Goal: Obtain resource: Download file/media

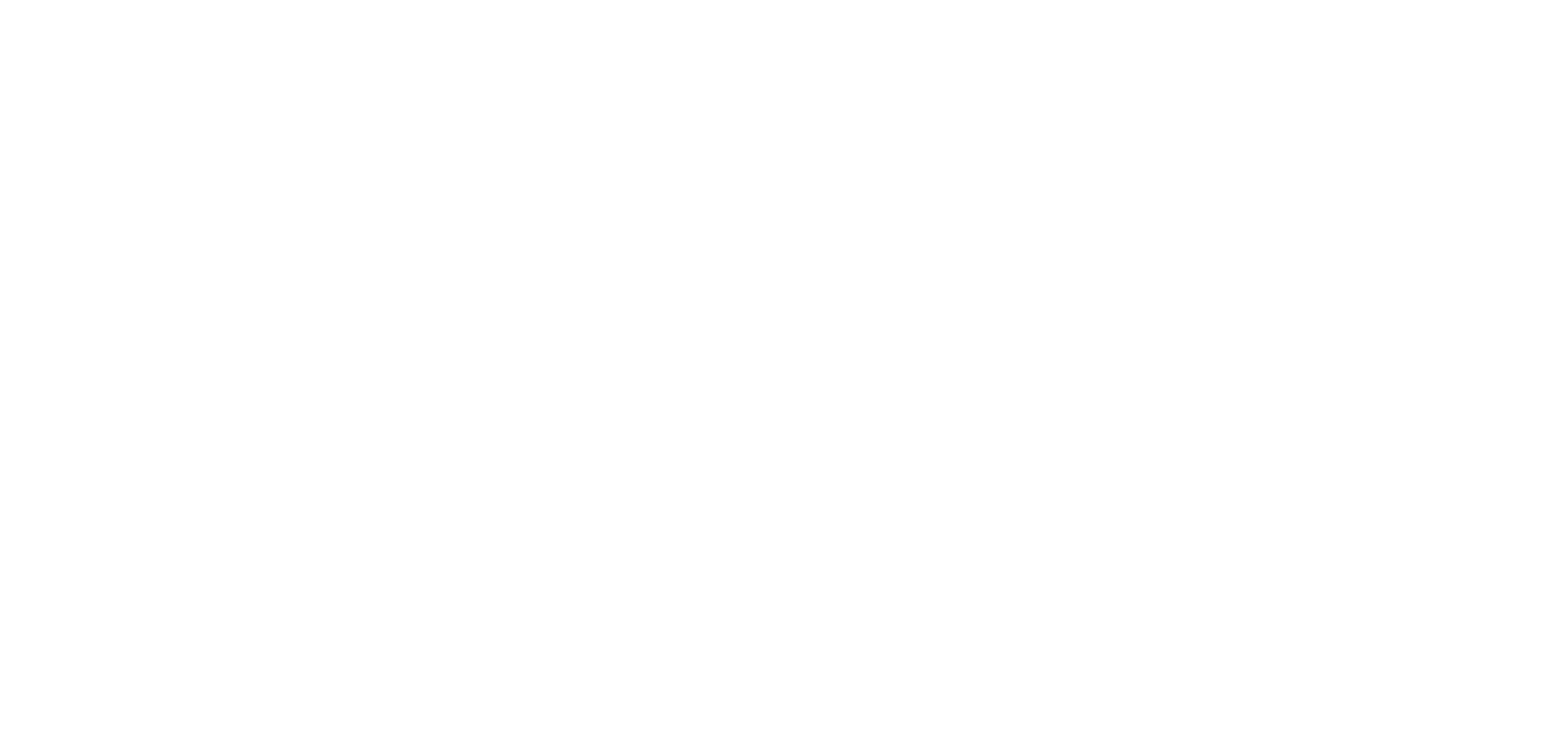
click at [497, 0] on html at bounding box center [784, 0] width 1568 height 0
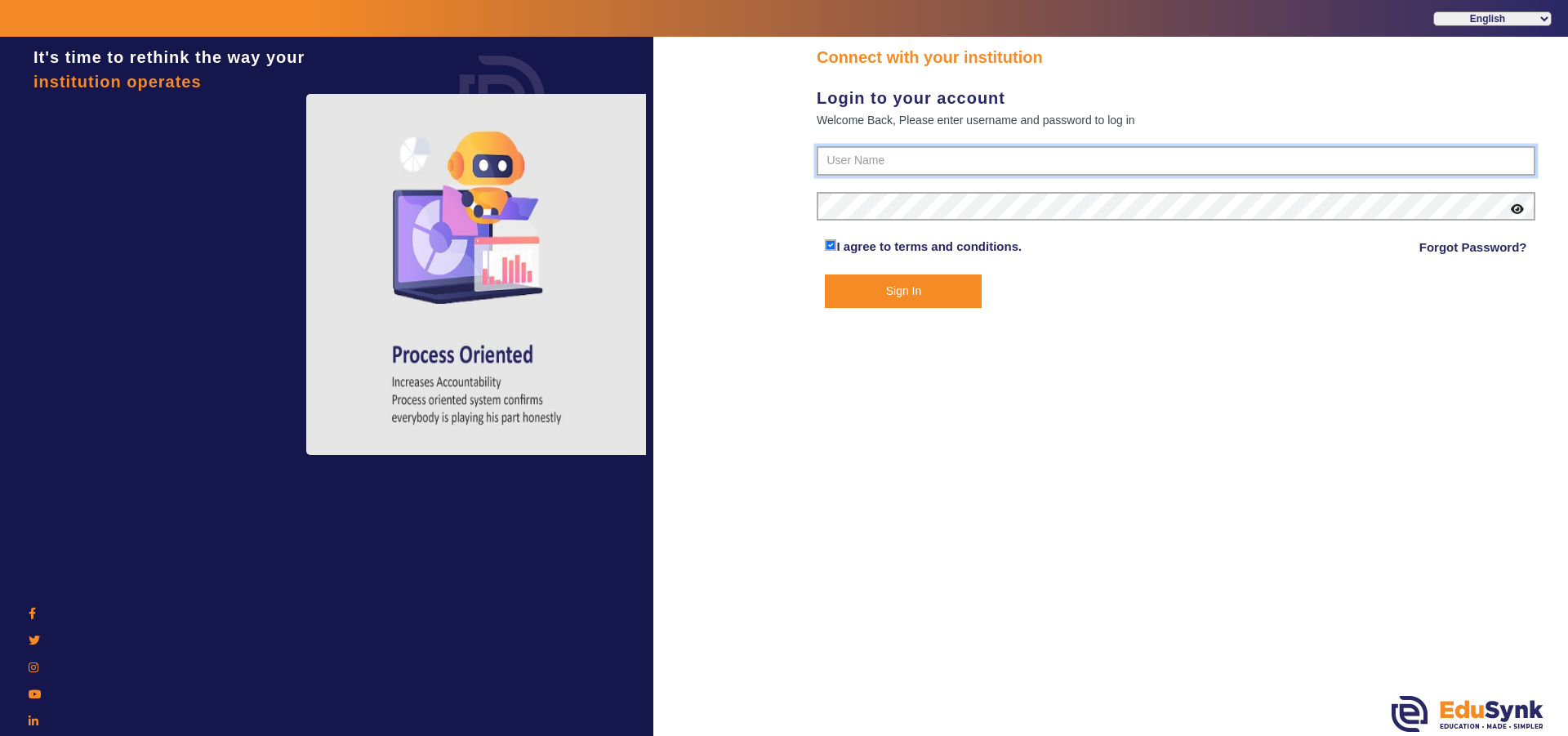
type input "9950605811"
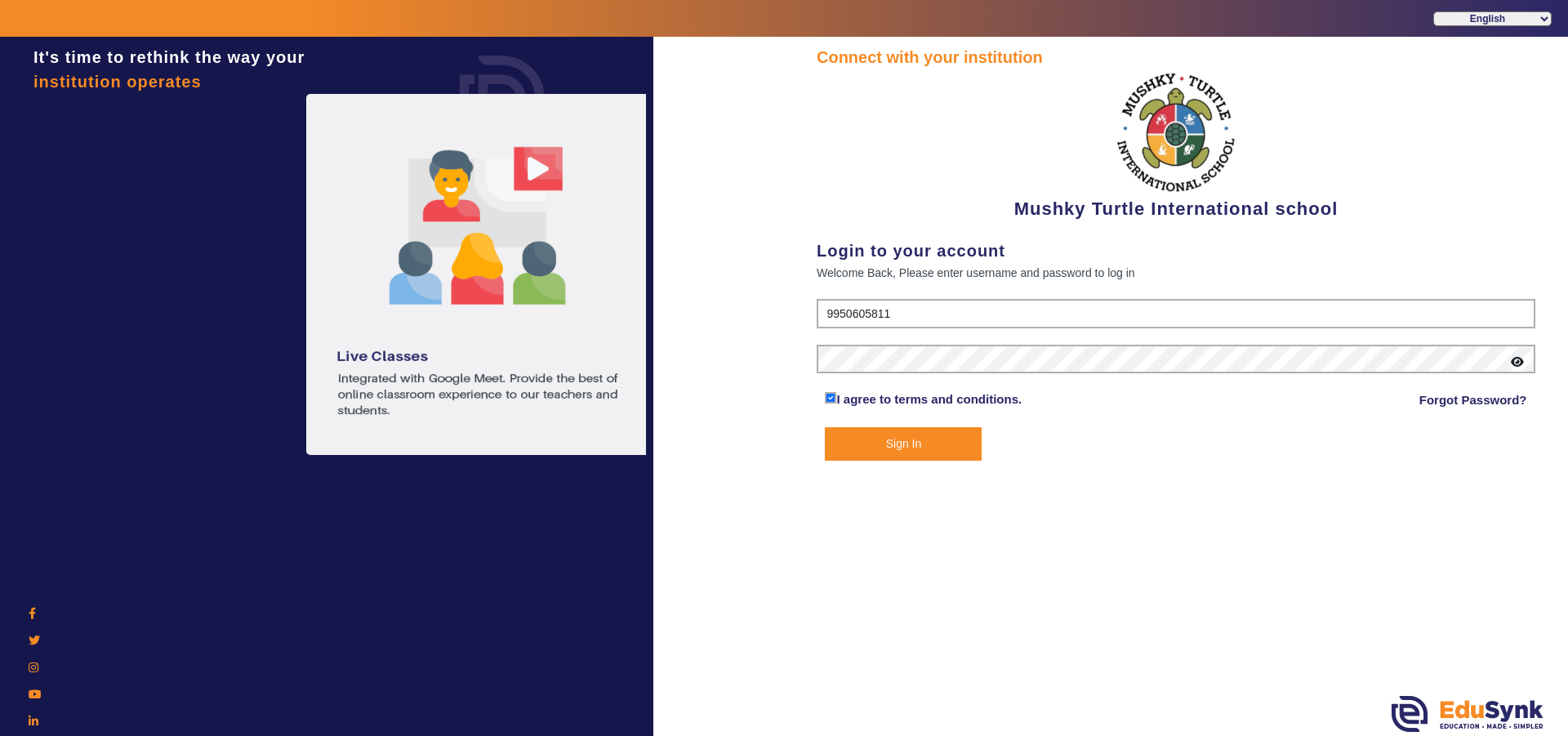
click at [875, 449] on button "Sign In" at bounding box center [903, 443] width 157 height 34
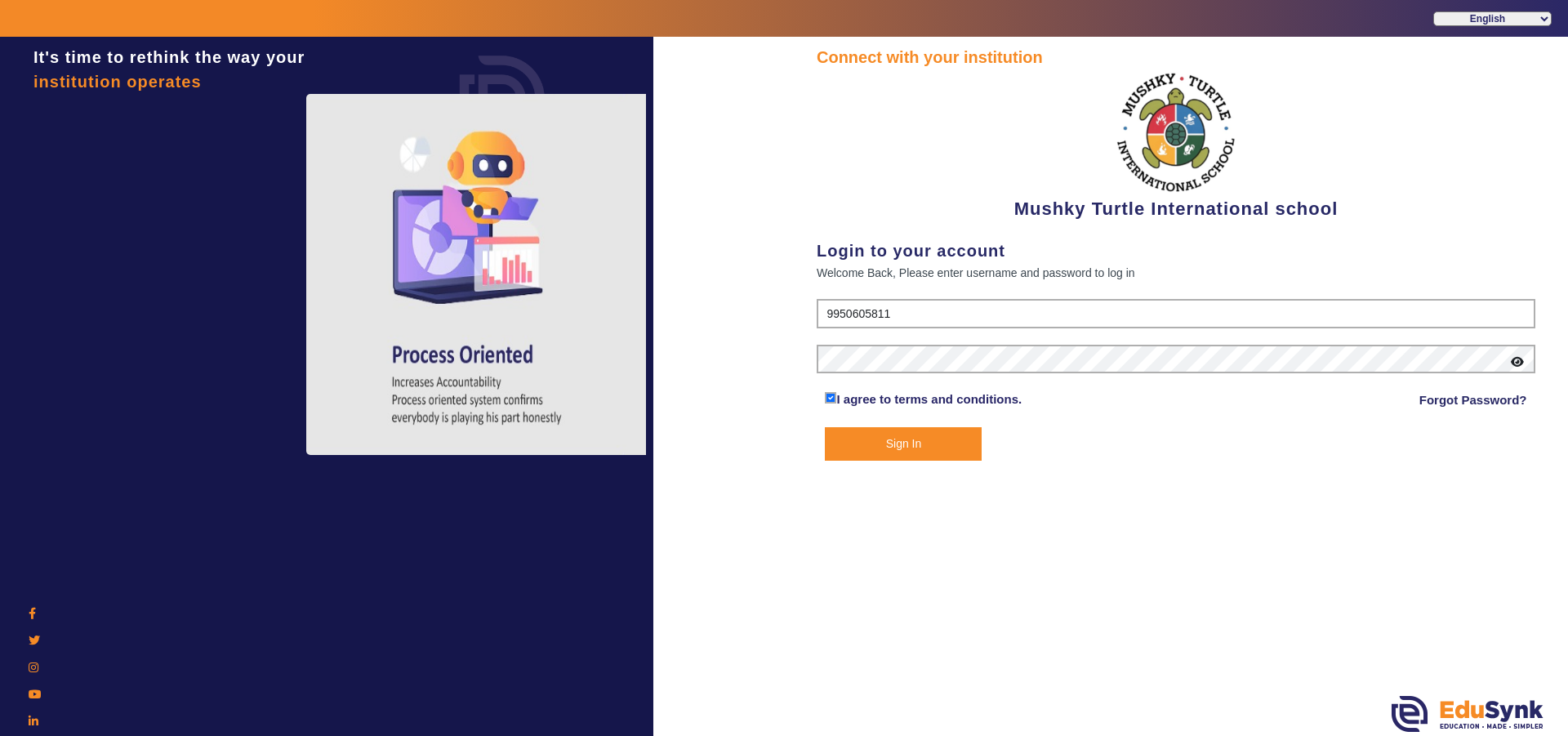
click at [901, 442] on button "Sign In" at bounding box center [903, 443] width 157 height 34
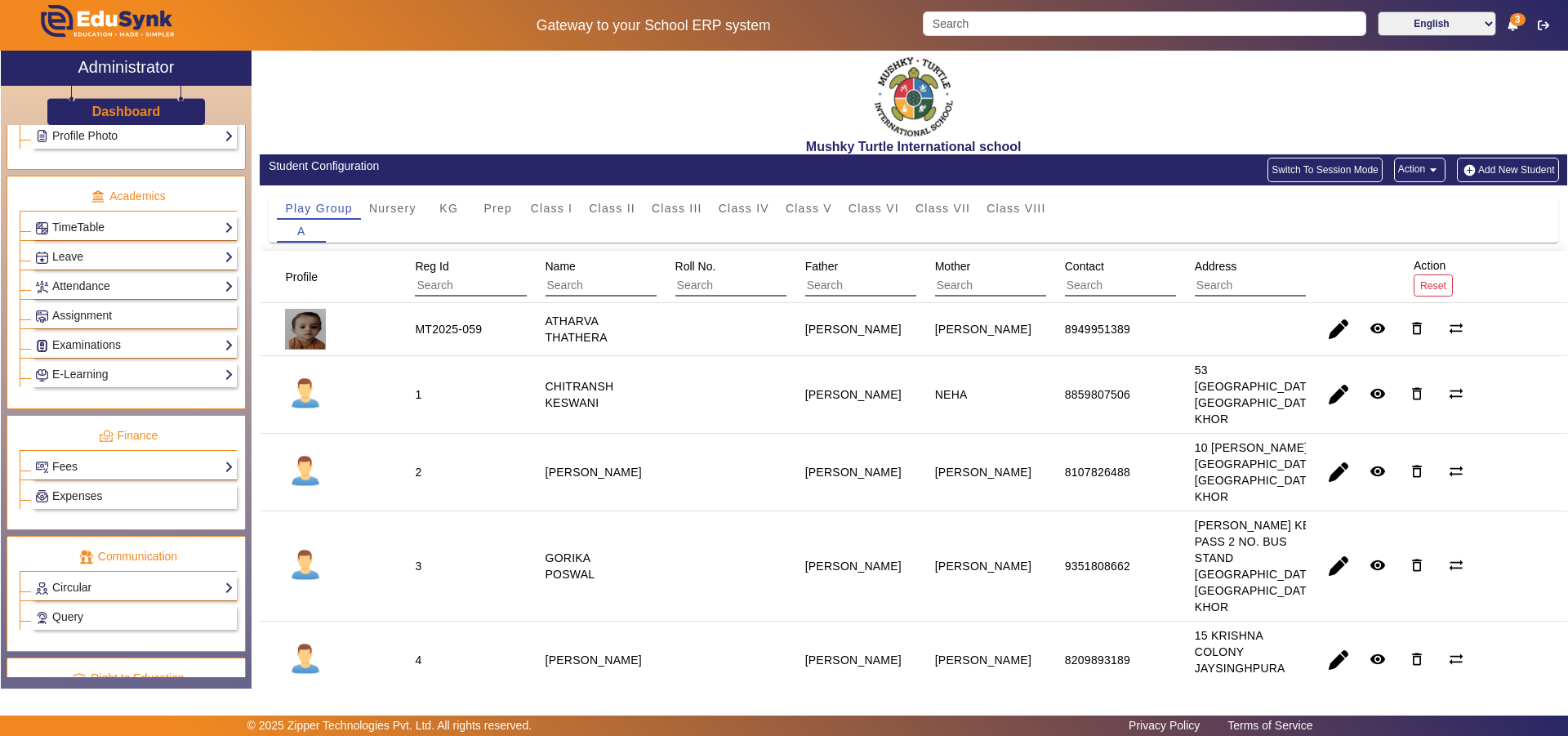
scroll to position [638, 0]
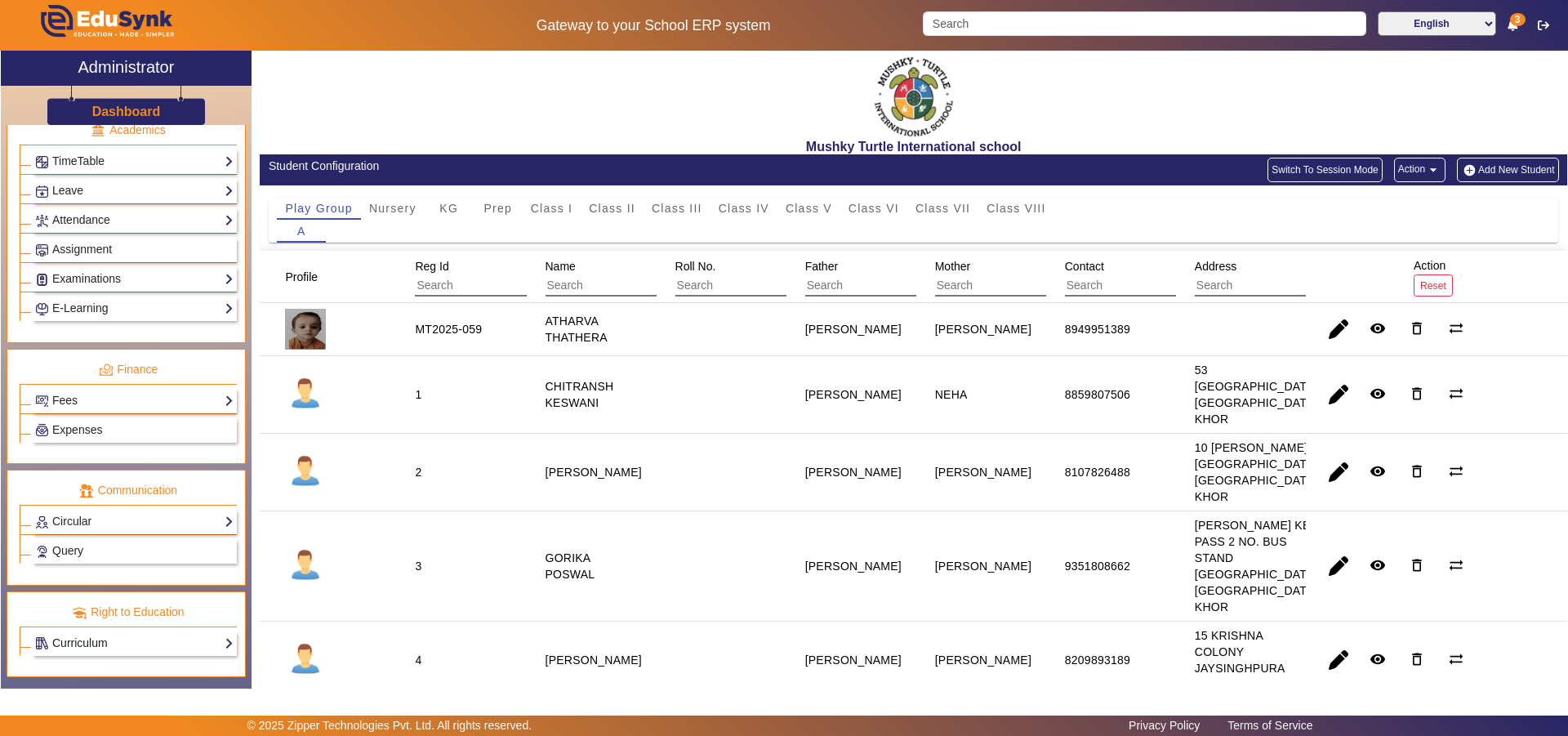
click at [112, 637] on link "Curriculum" at bounding box center [135, 643] width 198 height 19
click at [105, 544] on link "Query" at bounding box center [135, 551] width 198 height 19
click at [117, 524] on link "Circular" at bounding box center [135, 522] width 198 height 19
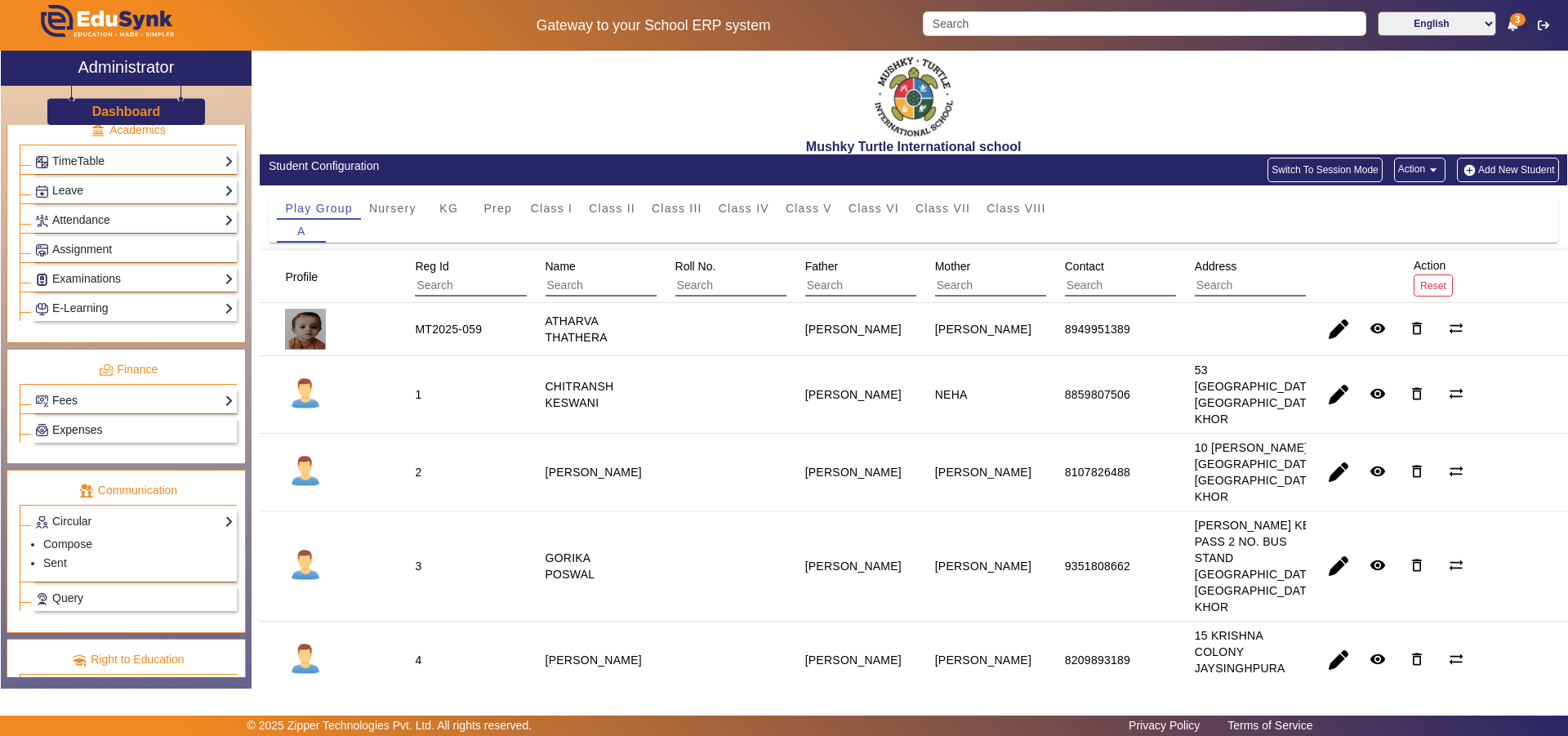
click at [123, 430] on link "Expenses" at bounding box center [135, 430] width 198 height 19
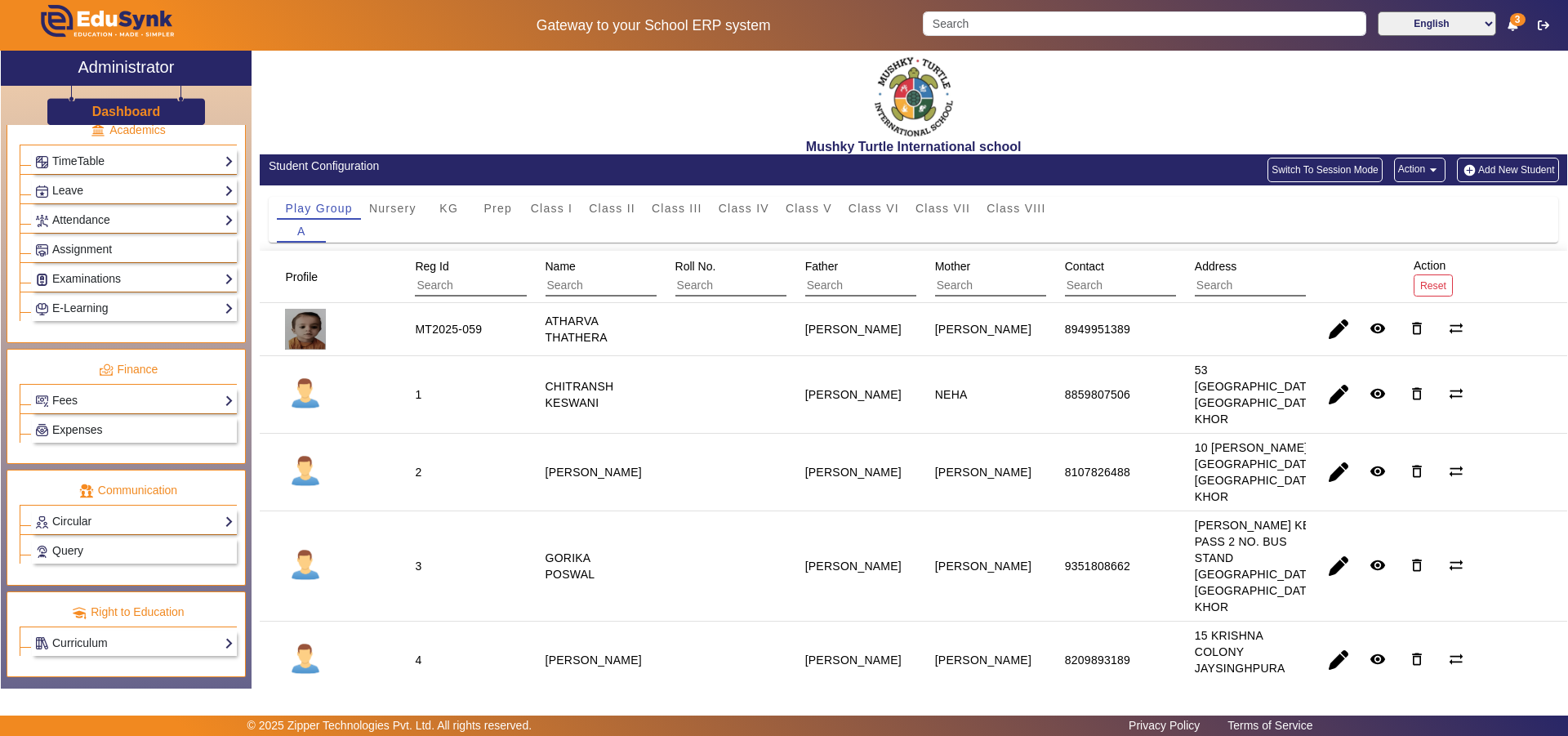
click at [123, 430] on link "Expenses" at bounding box center [135, 430] width 198 height 19
click at [117, 397] on link "Fees" at bounding box center [135, 401] width 198 height 19
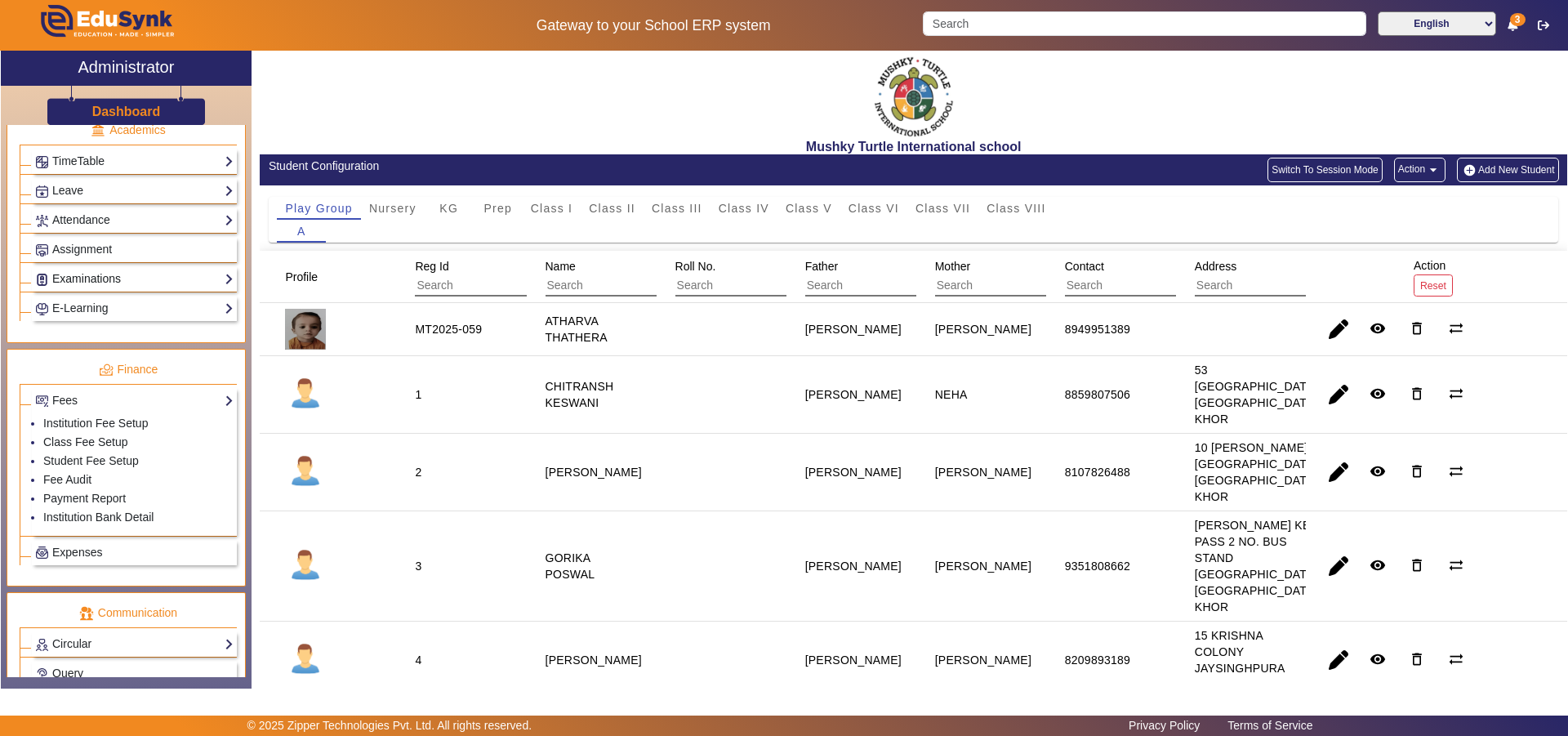
click at [118, 277] on link "Examinations" at bounding box center [135, 279] width 198 height 19
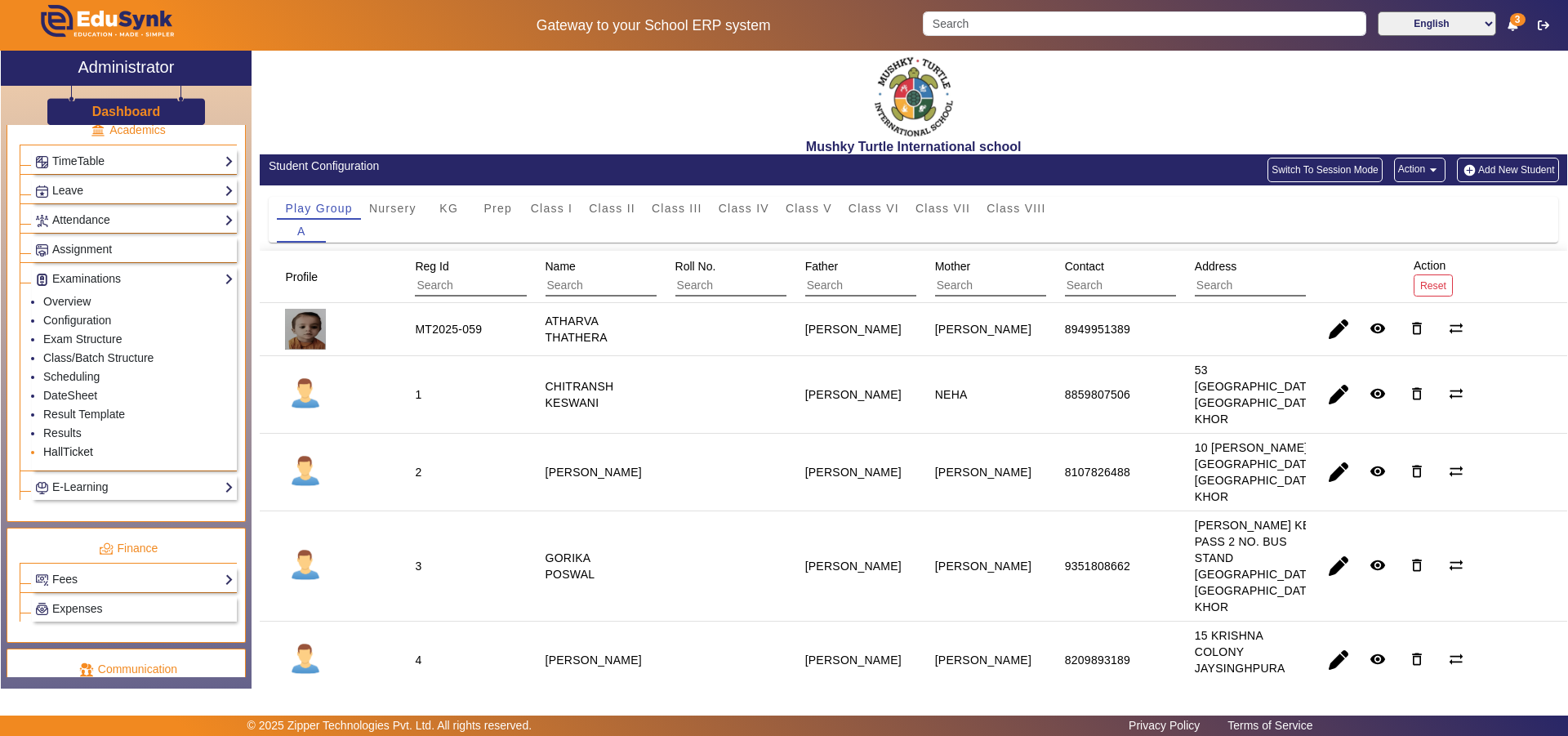
click at [77, 448] on link "HallTicket" at bounding box center [68, 452] width 50 height 13
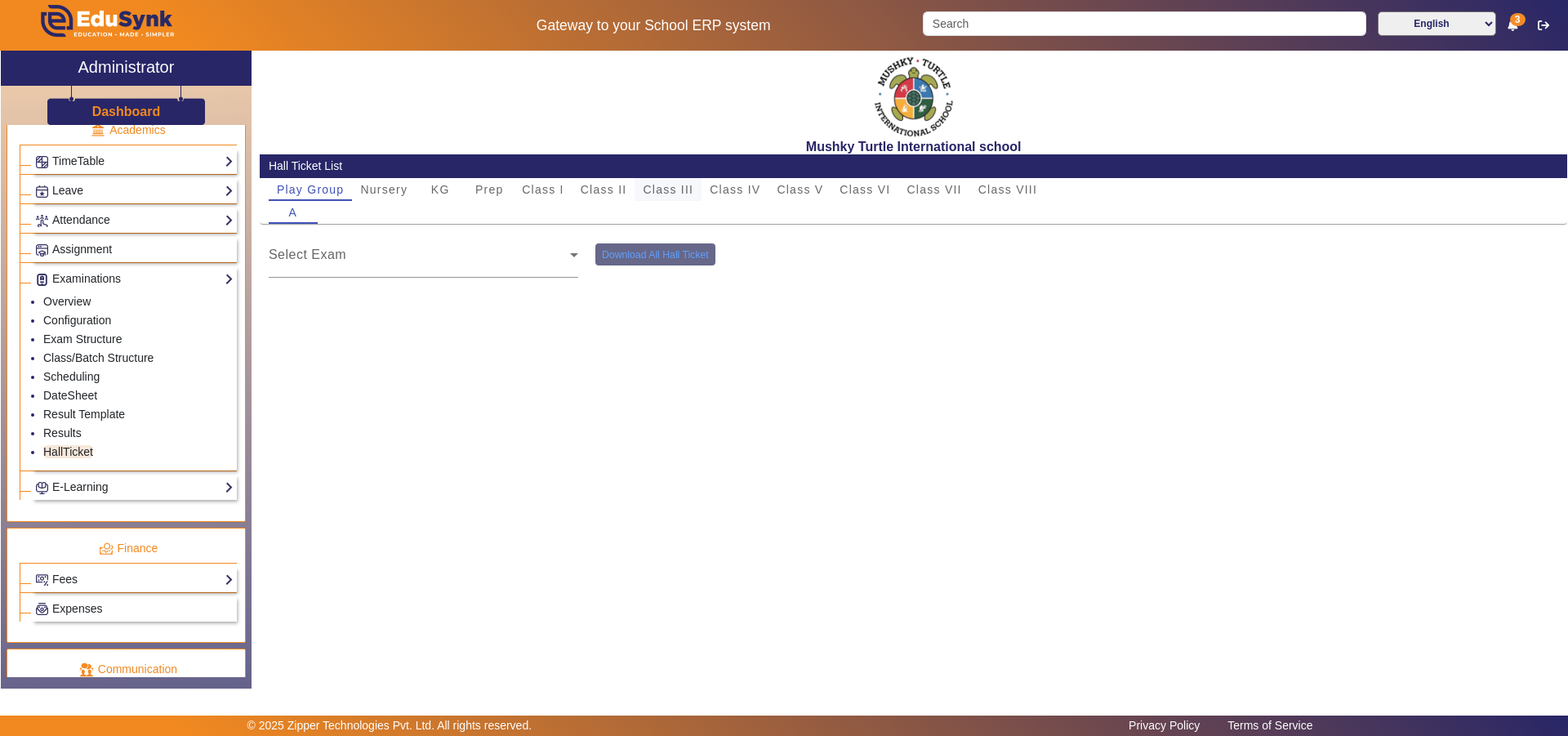
click at [666, 189] on span "Class III" at bounding box center [668, 189] width 51 height 12
click at [452, 265] on span at bounding box center [420, 261] width 302 height 19
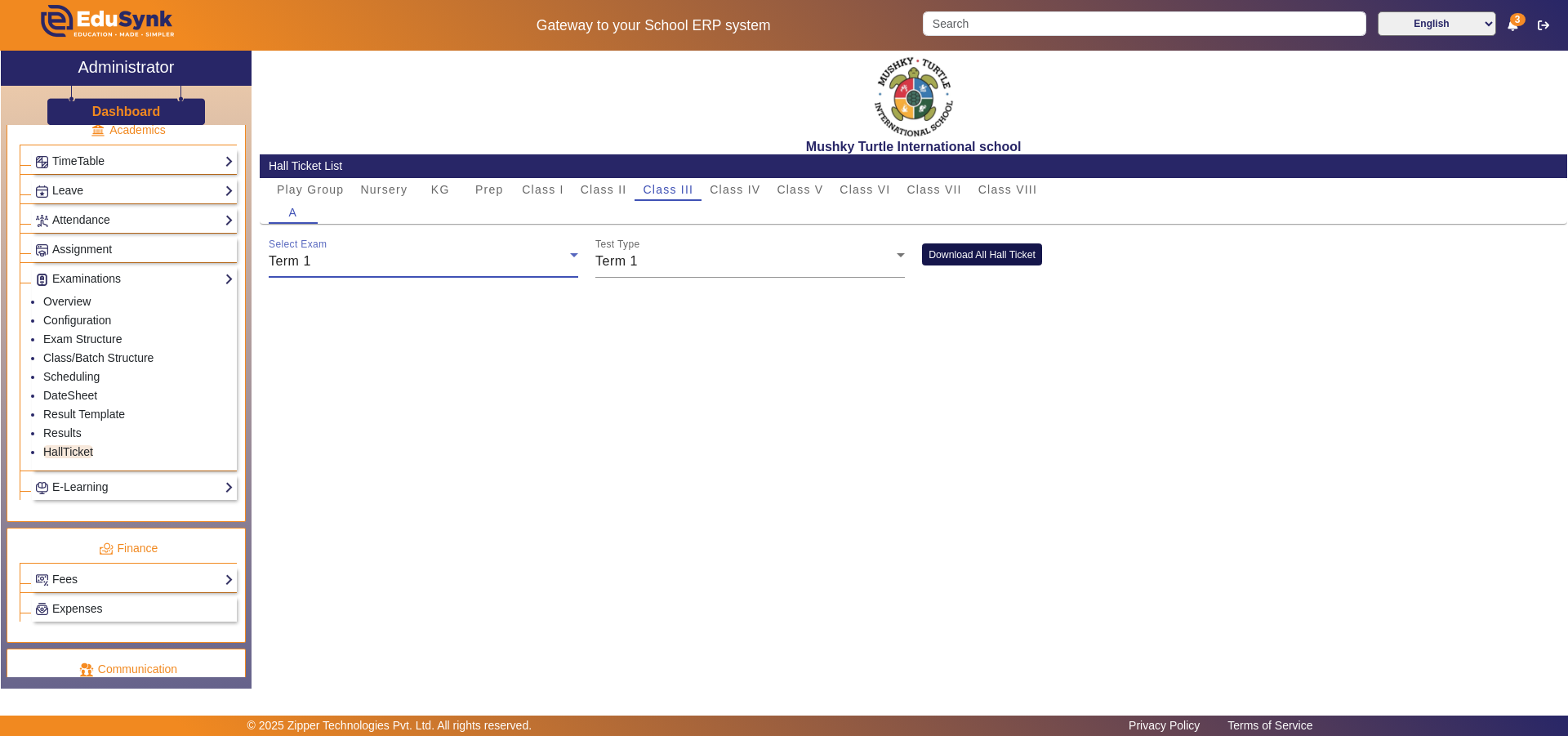
click at [985, 250] on button "Download All Hall Ticket" at bounding box center [982, 254] width 120 height 22
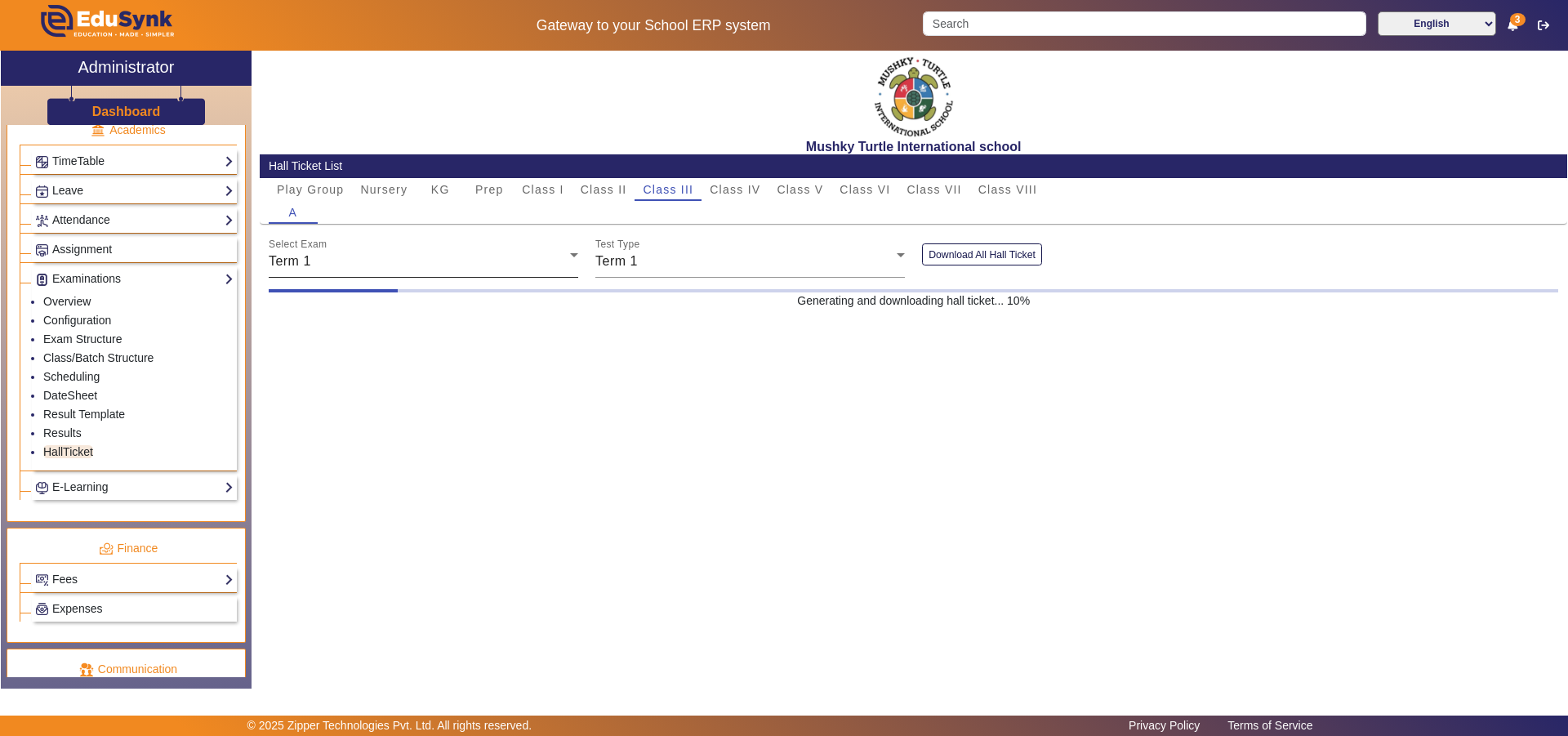
click at [1508, 23] on icon at bounding box center [1513, 25] width 10 height 12
